Goal: Task Accomplishment & Management: Manage account settings

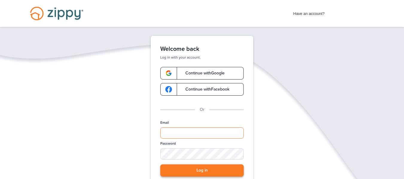
type input "**********"
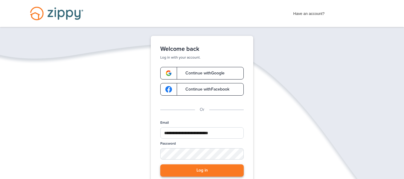
click at [206, 171] on button "Log in" at bounding box center [201, 170] width 83 height 12
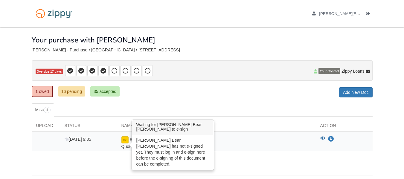
click at [127, 140] on img at bounding box center [124, 139] width 7 height 7
